Goal: Information Seeking & Learning: Check status

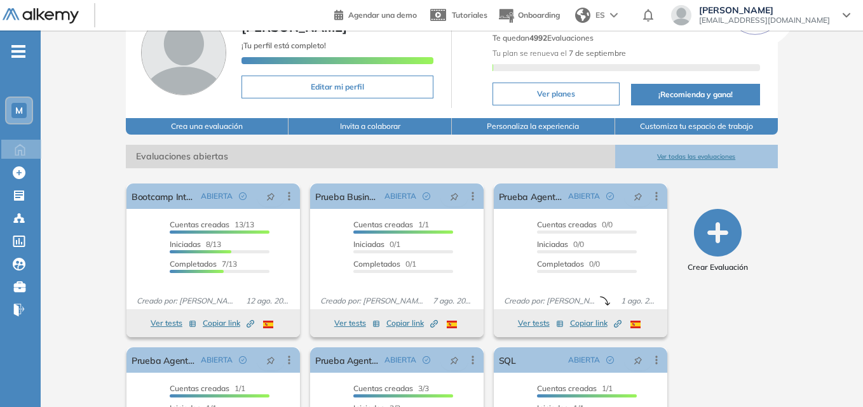
scroll to position [135, 0]
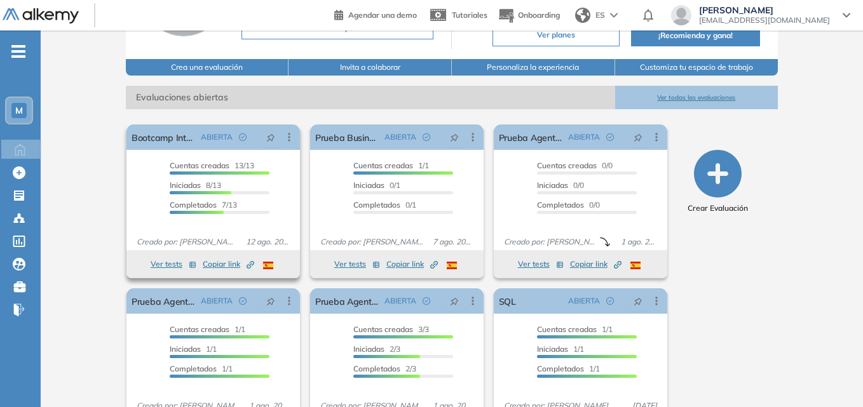
click at [167, 264] on button "Ver tests" at bounding box center [174, 264] width 46 height 15
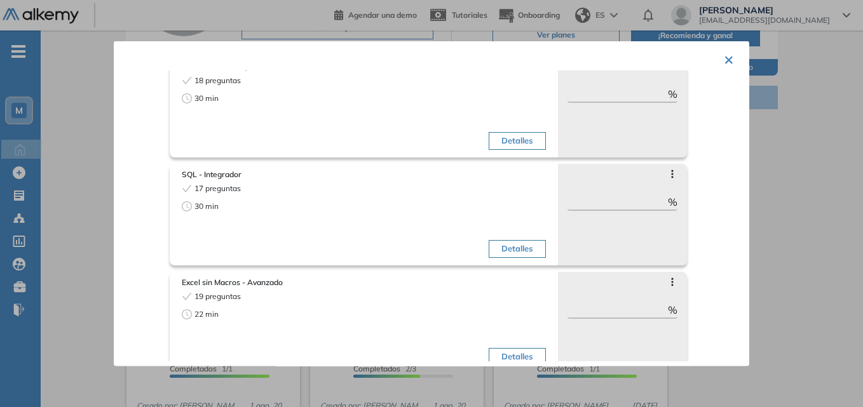
scroll to position [0, 0]
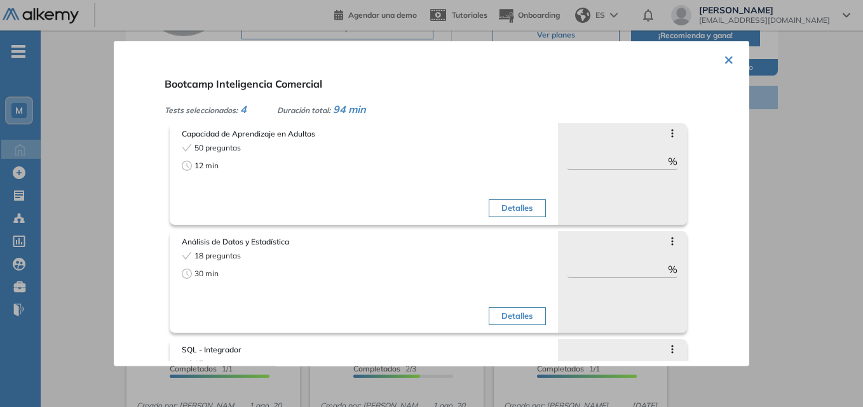
click at [725, 56] on button "×" at bounding box center [729, 58] width 10 height 25
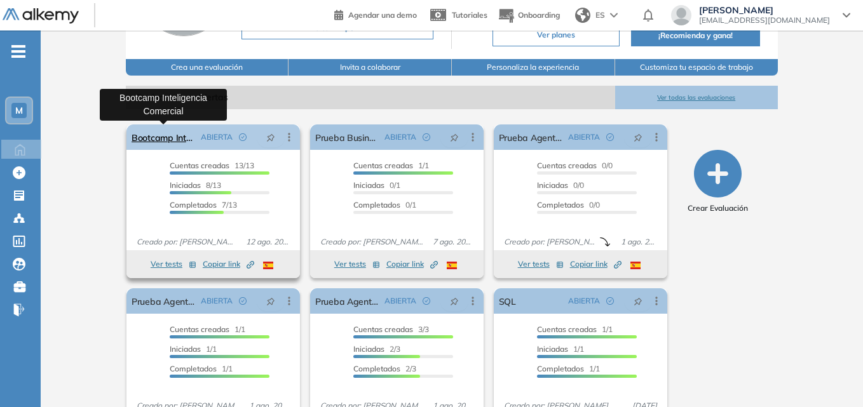
click at [159, 134] on link "Bootcamp Inteligencia Comercial" at bounding box center [164, 137] width 64 height 25
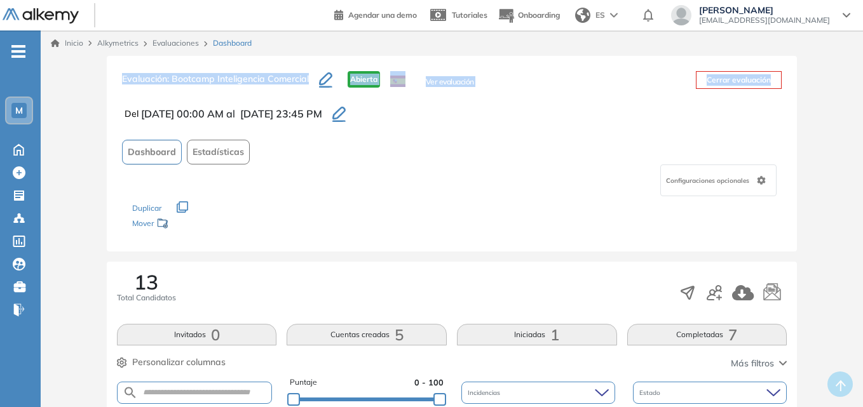
drag, startPoint x: 862, startPoint y: 44, endPoint x: 864, endPoint y: 76, distance: 31.2
click at [863, 76] on html "Perfil Todos los espacios Todos los espacios M Home Home Alkymetrics Alkymetric…" at bounding box center [431, 203] width 863 height 407
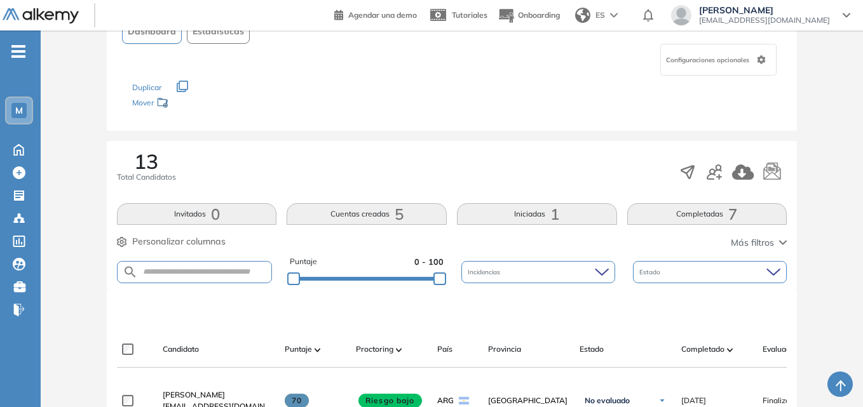
scroll to position [83, 0]
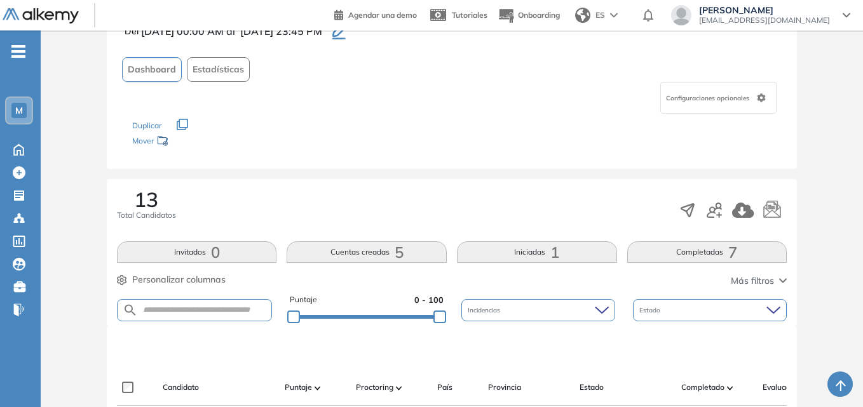
click at [165, 71] on span "Dashboard" at bounding box center [152, 69] width 48 height 13
click at [411, 257] on button "Cuentas creadas 5" at bounding box center [367, 252] width 160 height 22
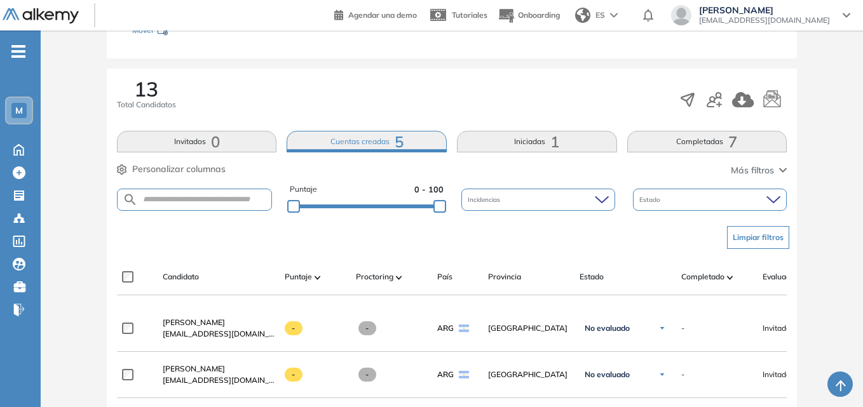
scroll to position [189, 0]
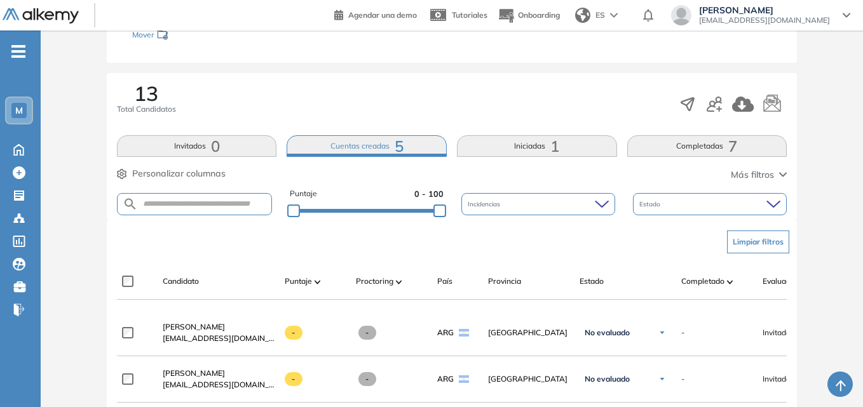
click at [546, 150] on button "Iniciadas 1" at bounding box center [537, 146] width 160 height 22
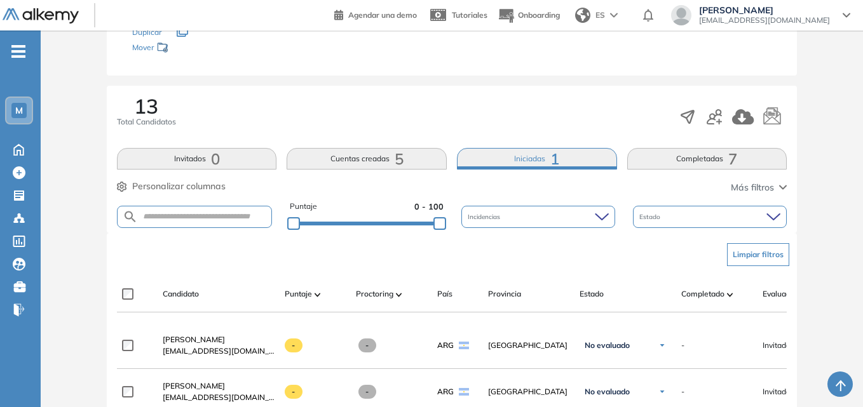
scroll to position [167, 0]
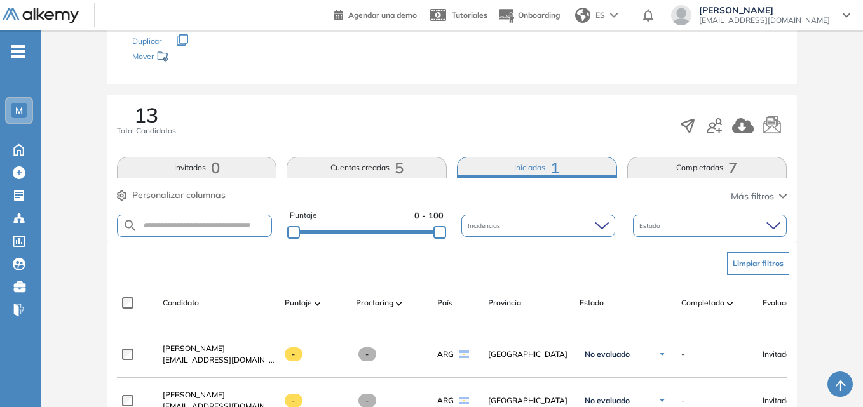
click at [704, 166] on button "Completadas 7" at bounding box center [707, 168] width 160 height 22
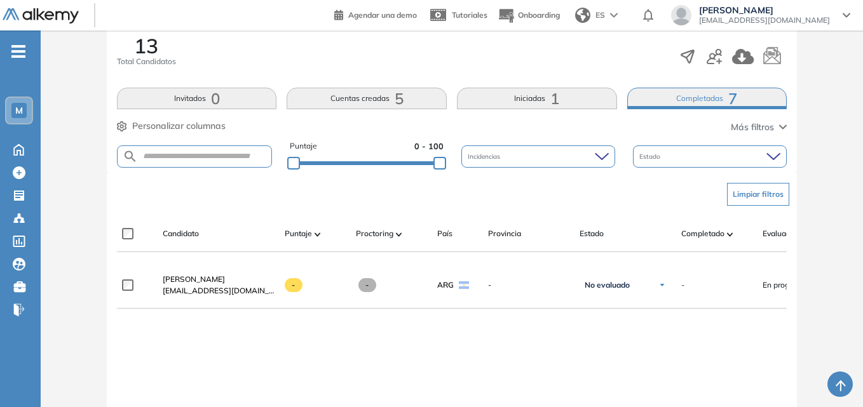
scroll to position [239, 0]
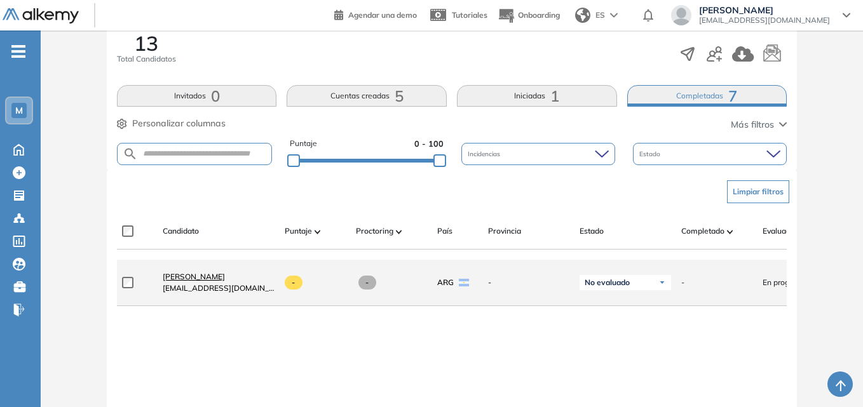
click at [208, 276] on span "[PERSON_NAME]" at bounding box center [194, 277] width 62 height 10
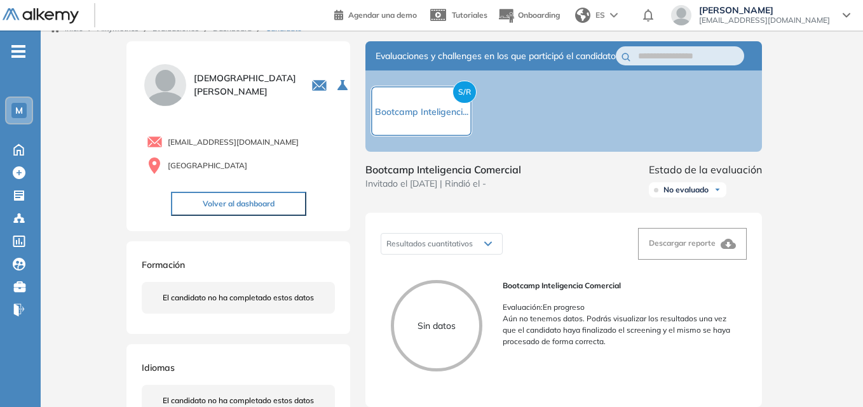
scroll to position [9, 0]
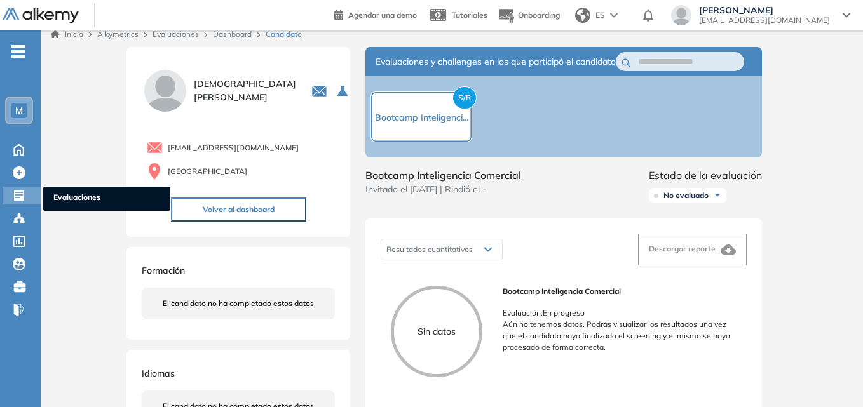
click at [20, 197] on icon at bounding box center [19, 196] width 10 height 10
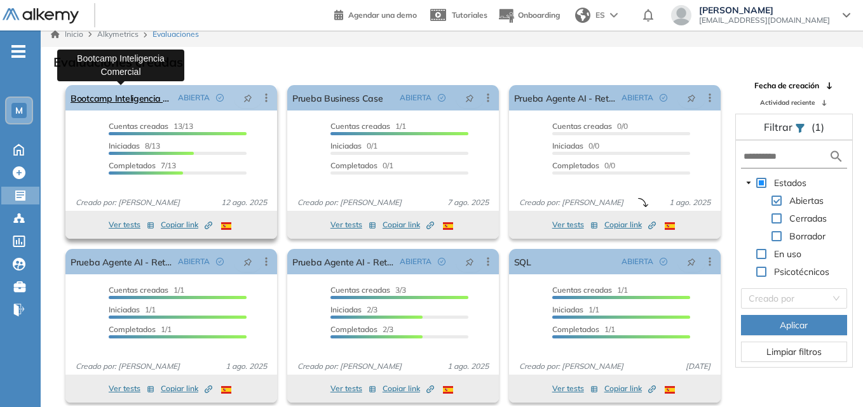
click at [145, 102] on link "Bootcamp Inteligencia Comercial" at bounding box center [122, 97] width 102 height 25
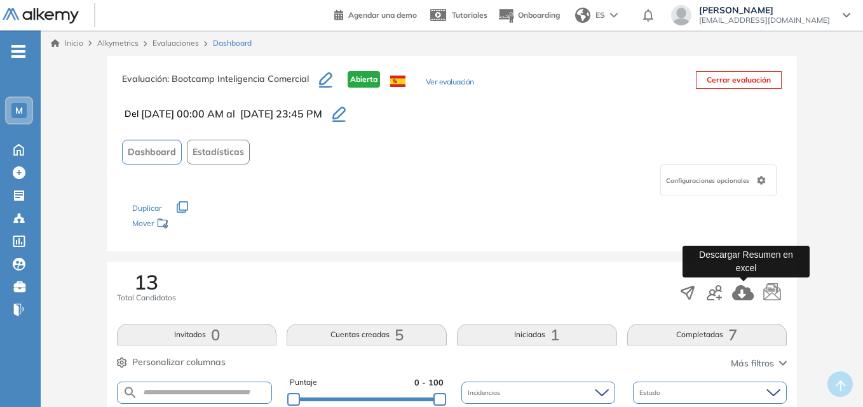
click at [740, 293] on icon "button" at bounding box center [743, 292] width 22 height 15
